Goal: Navigation & Orientation: Find specific page/section

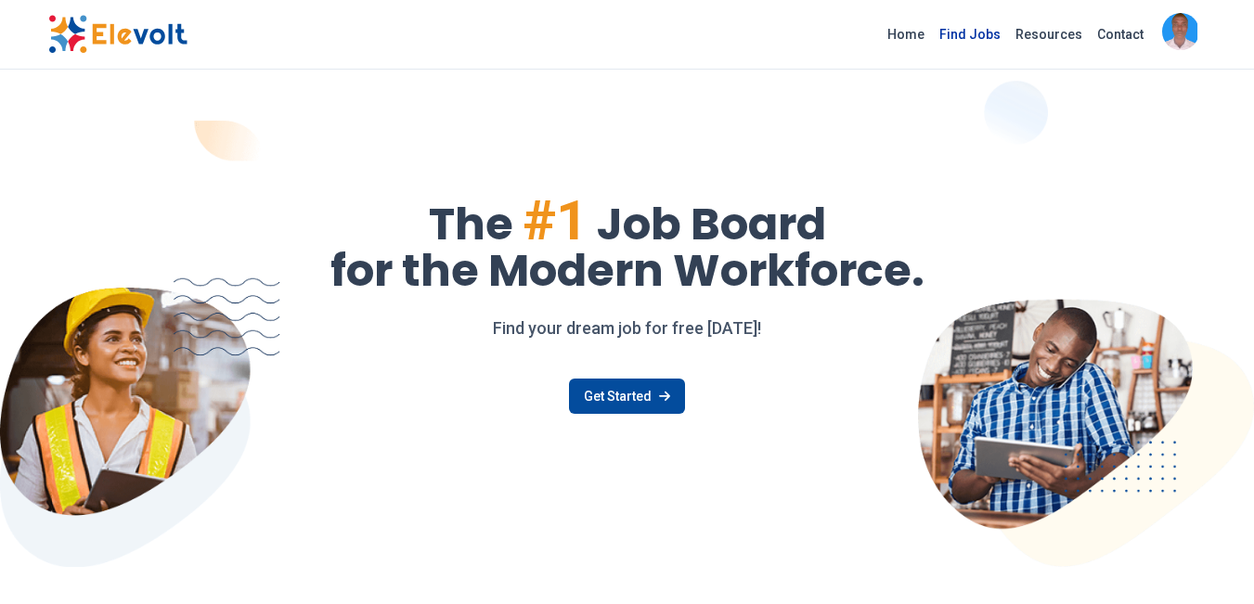
click at [995, 33] on link "Find Jobs" at bounding box center [970, 34] width 76 height 30
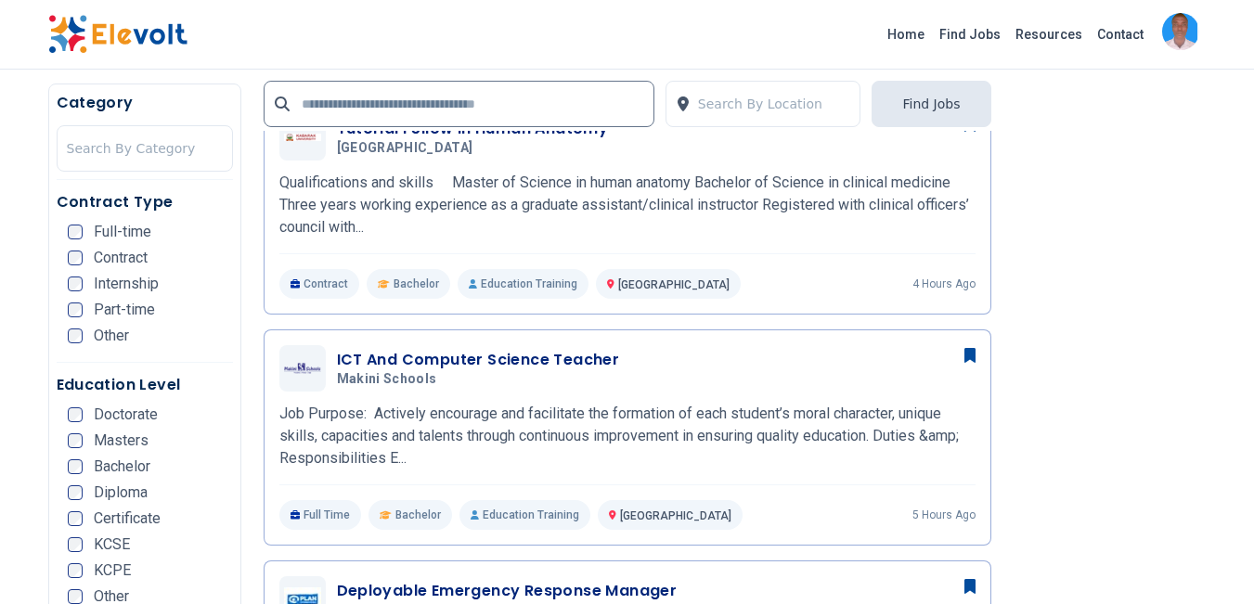
scroll to position [766, 0]
